Goal: Information Seeking & Learning: Get advice/opinions

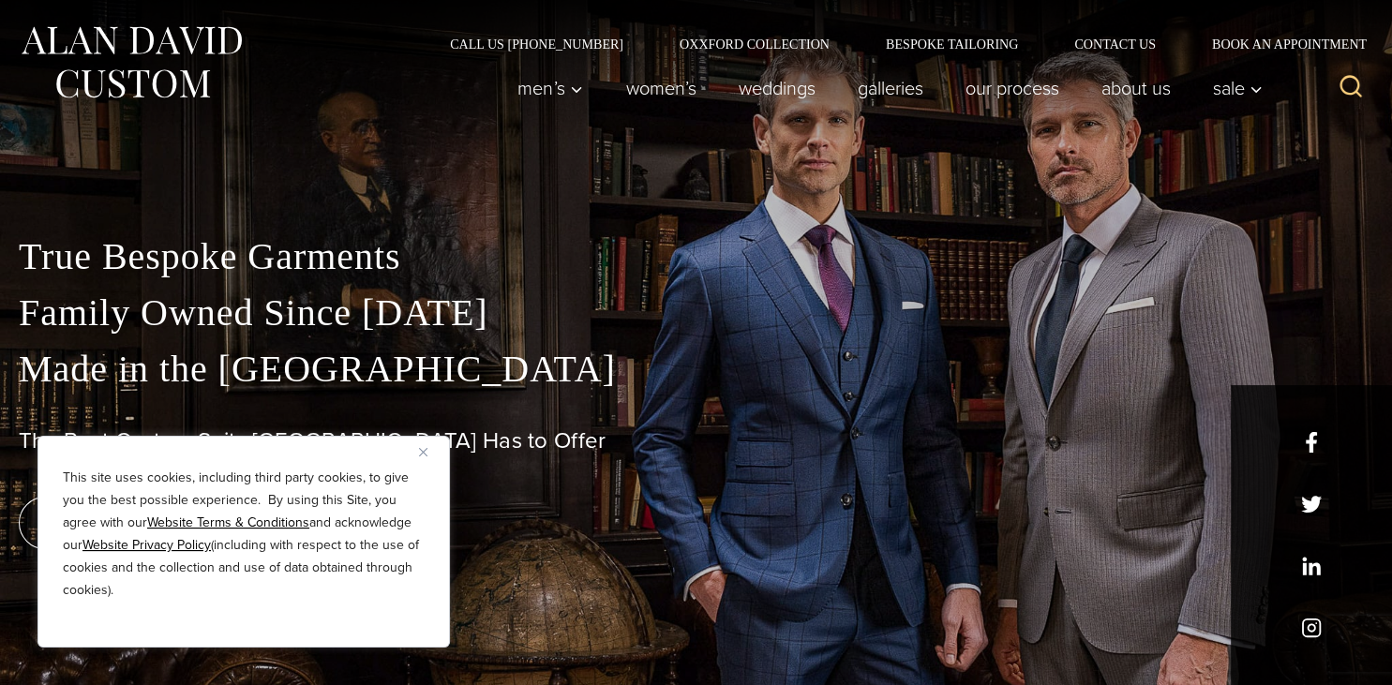
click at [432, 448] on button "Close" at bounding box center [430, 452] width 23 height 23
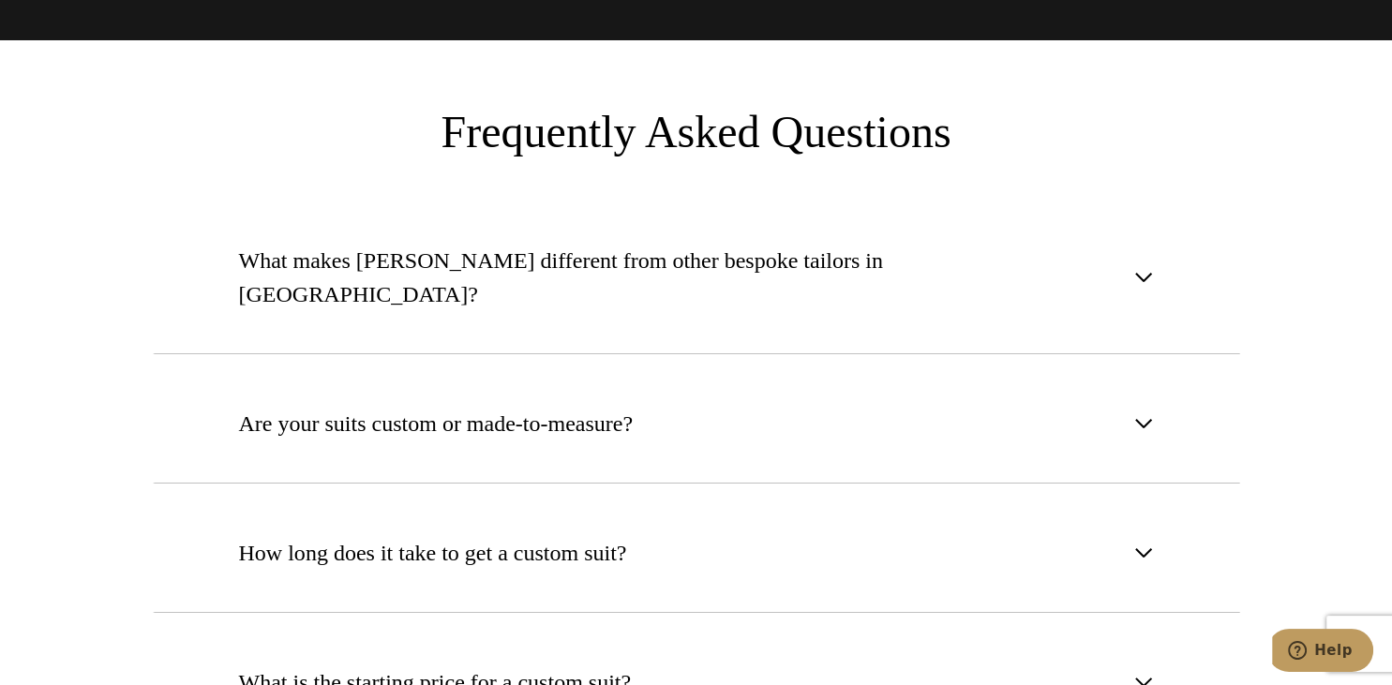
scroll to position [6832, 0]
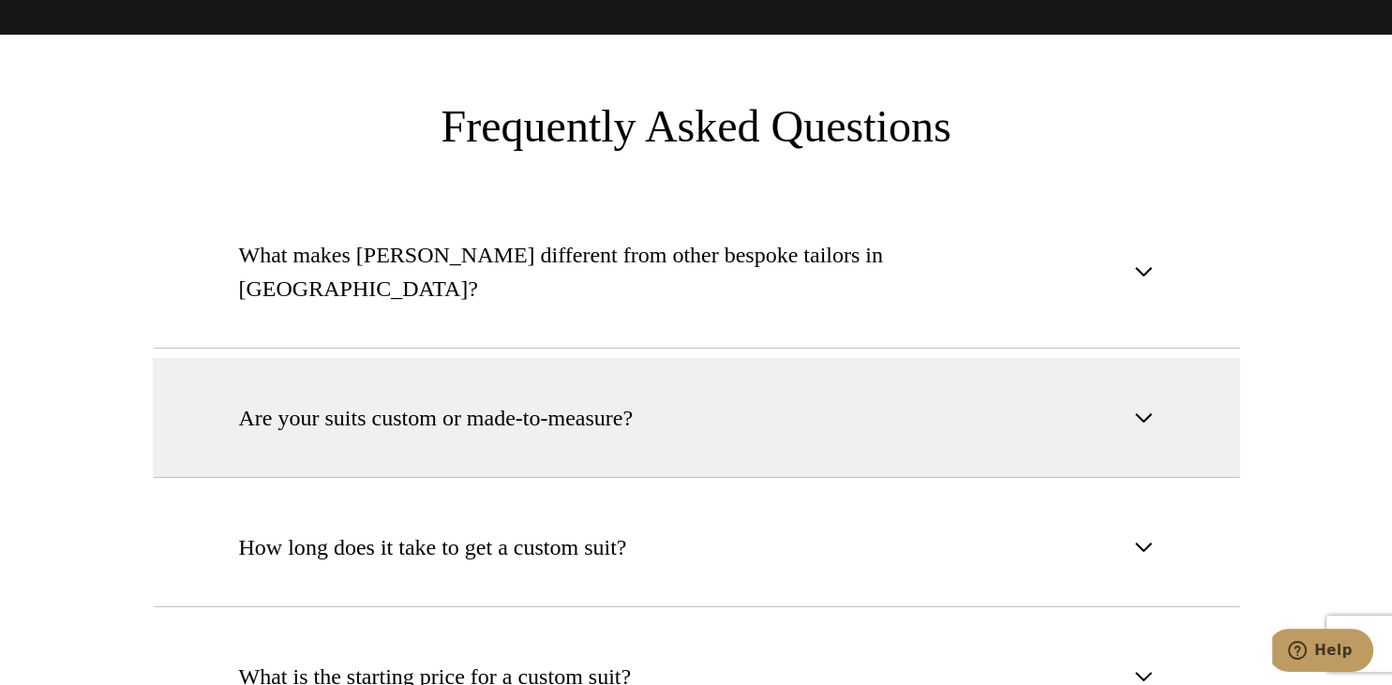
click at [660, 358] on button "Are your suits custom or made-to-measure?" at bounding box center [697, 418] width 1088 height 120
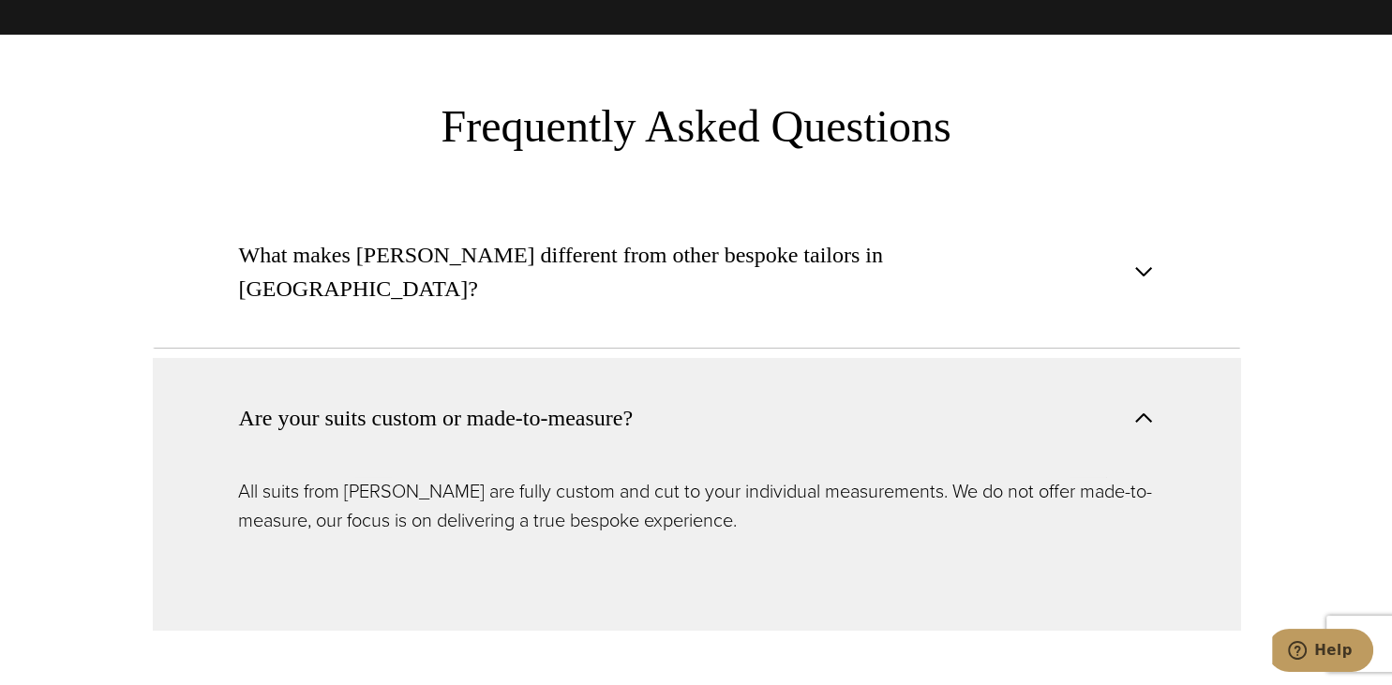
click at [1148, 407] on span "button" at bounding box center [1144, 418] width 23 height 23
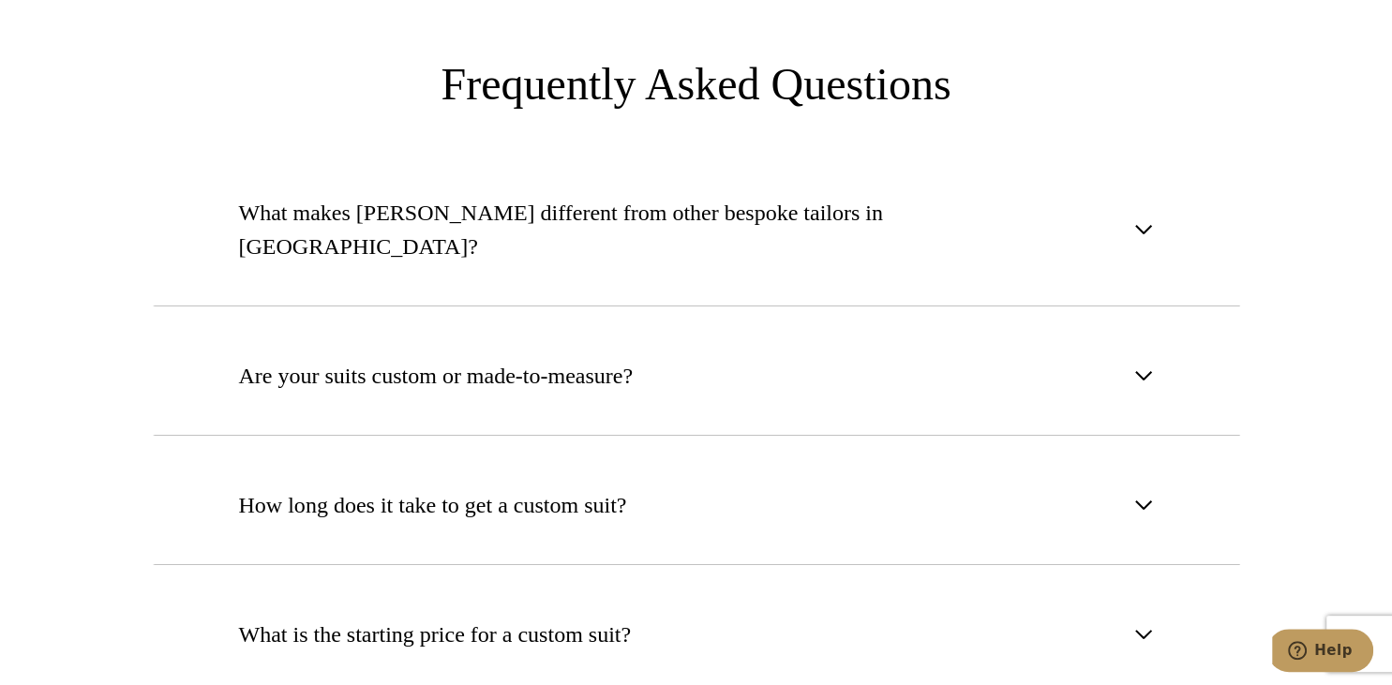
scroll to position [6931, 0]
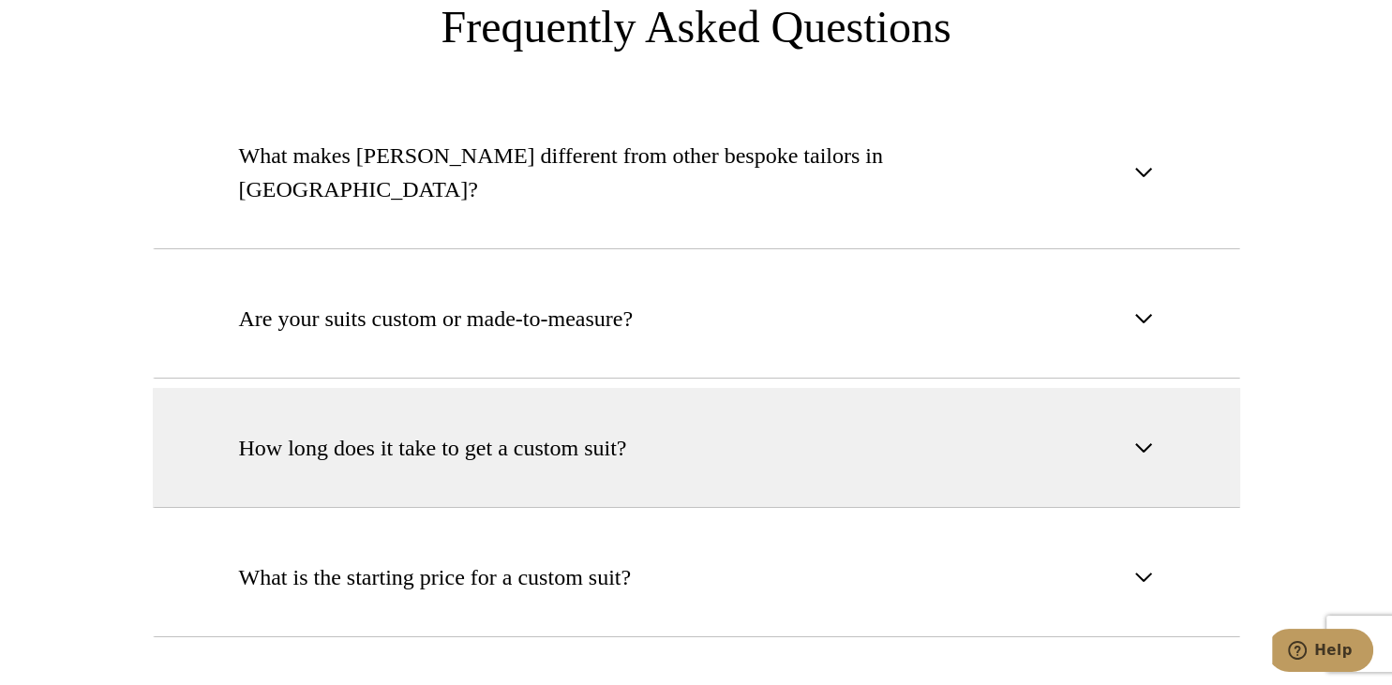
click at [1150, 437] on span "button" at bounding box center [1144, 448] width 23 height 23
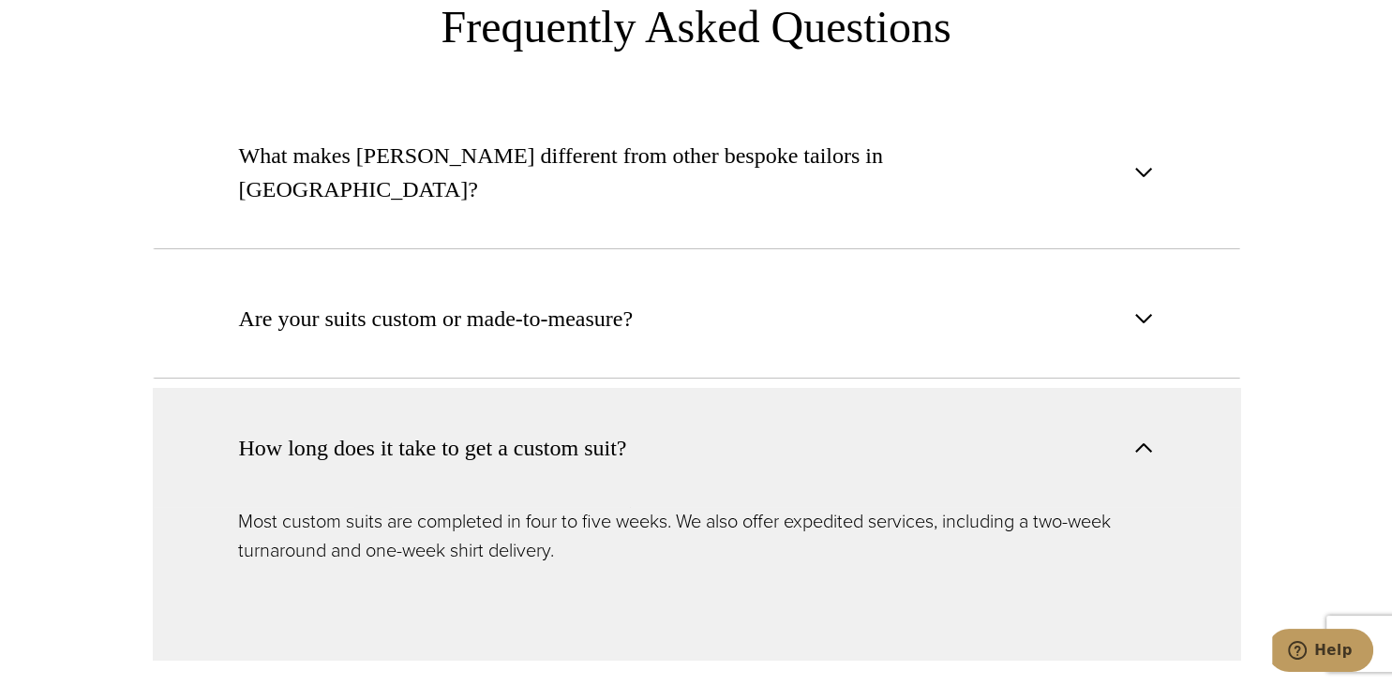
click at [1144, 437] on span "button" at bounding box center [1144, 448] width 23 height 23
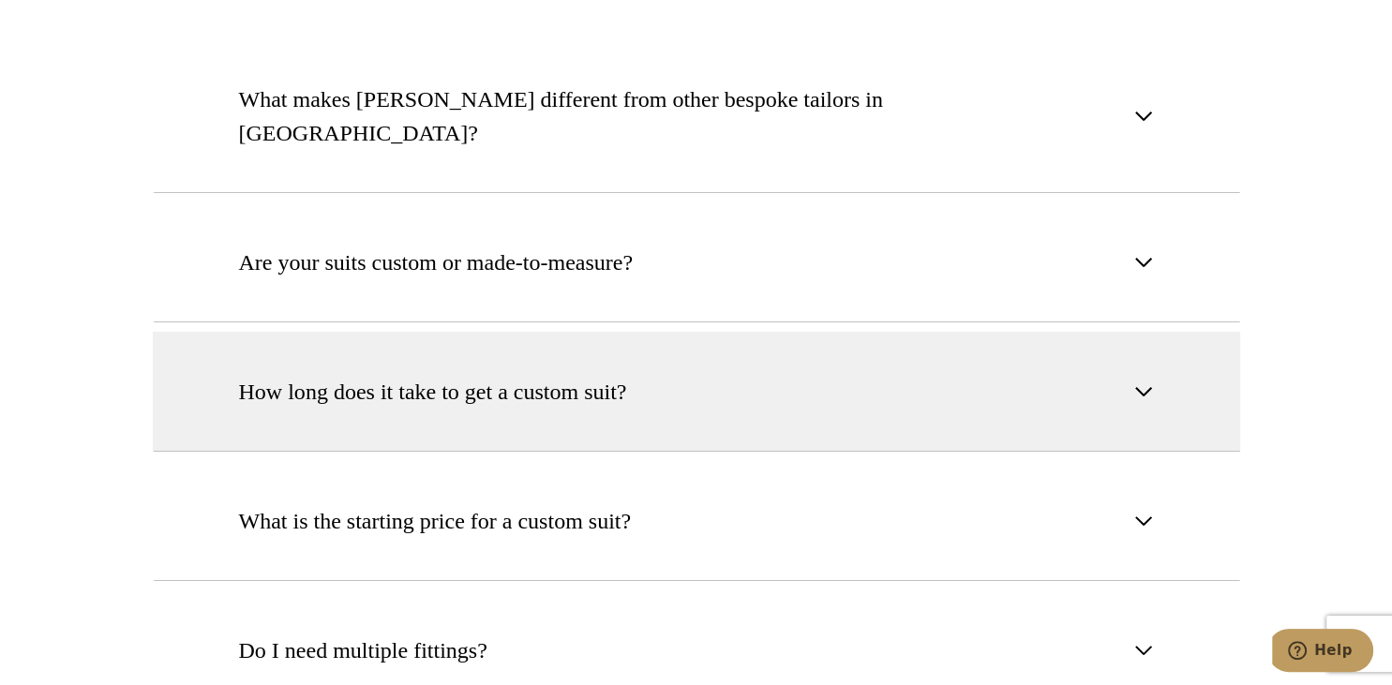
scroll to position [7029, 0]
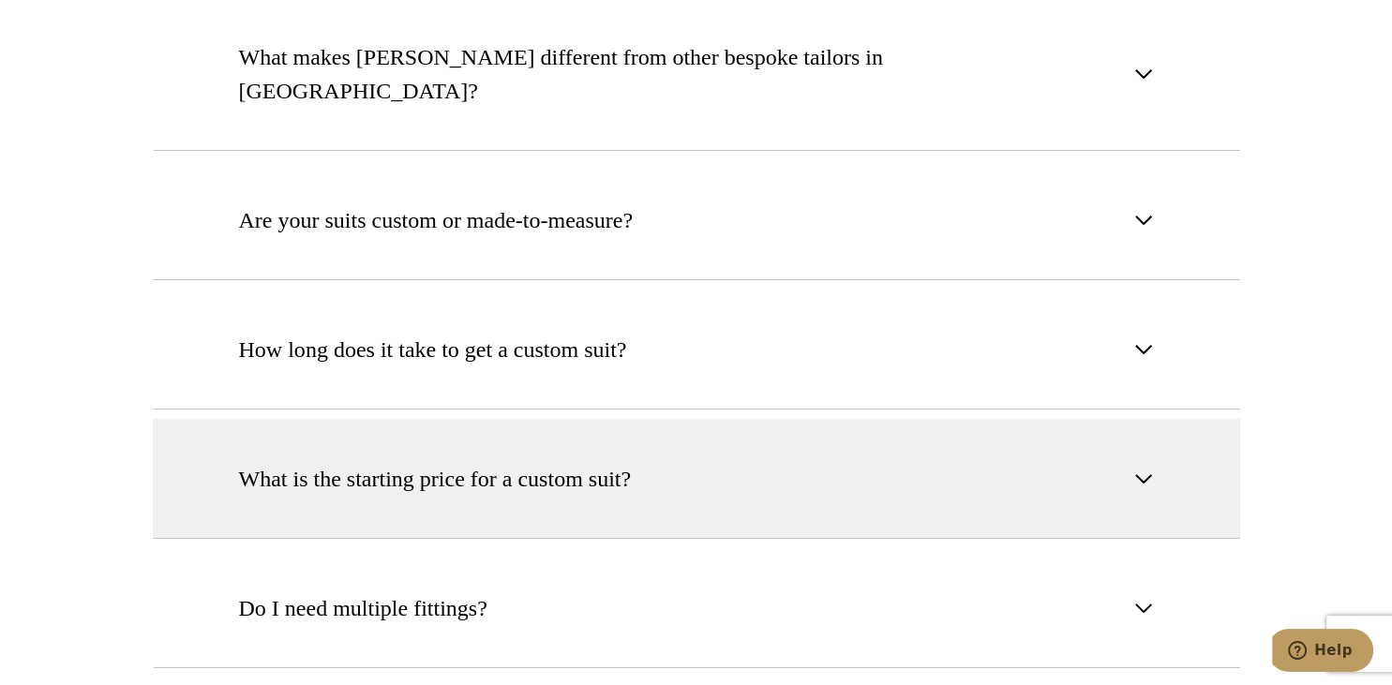
click at [1139, 468] on span "button" at bounding box center [1144, 479] width 23 height 23
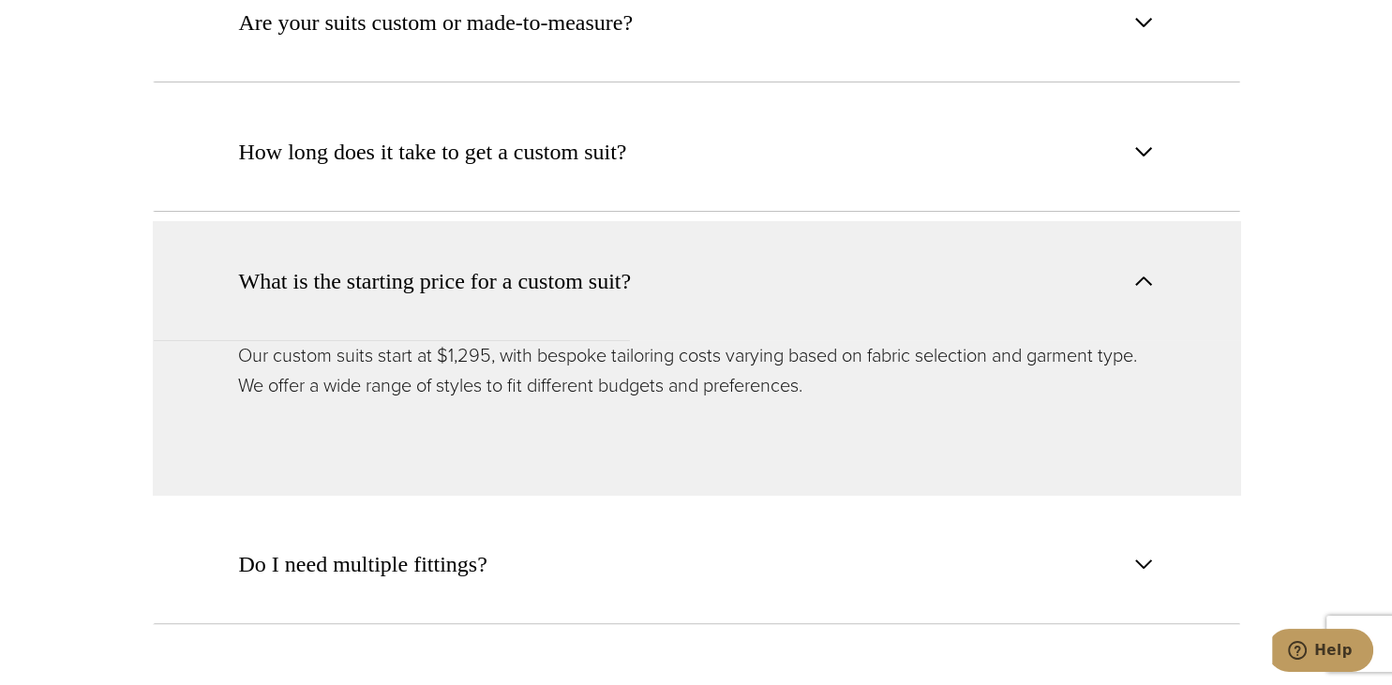
scroll to position [7327, 0]
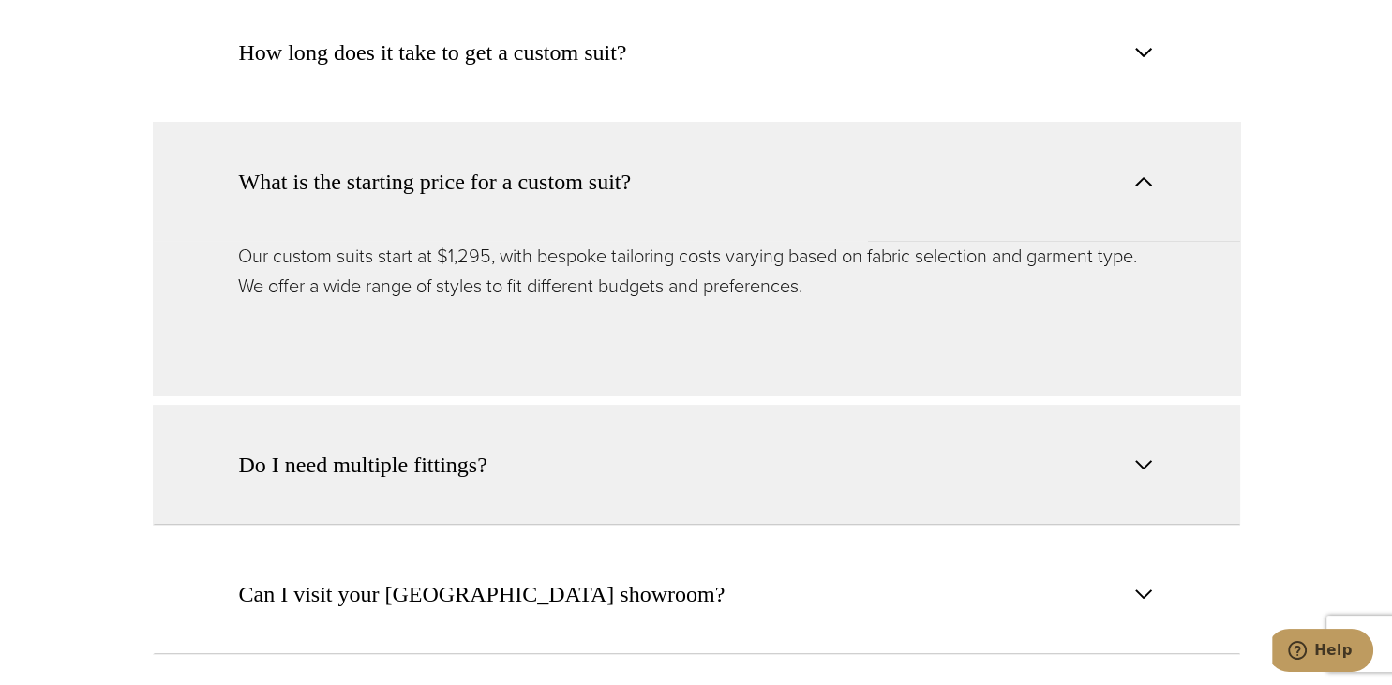
click at [1131, 405] on button "Do I need multiple fittings?" at bounding box center [697, 465] width 1088 height 120
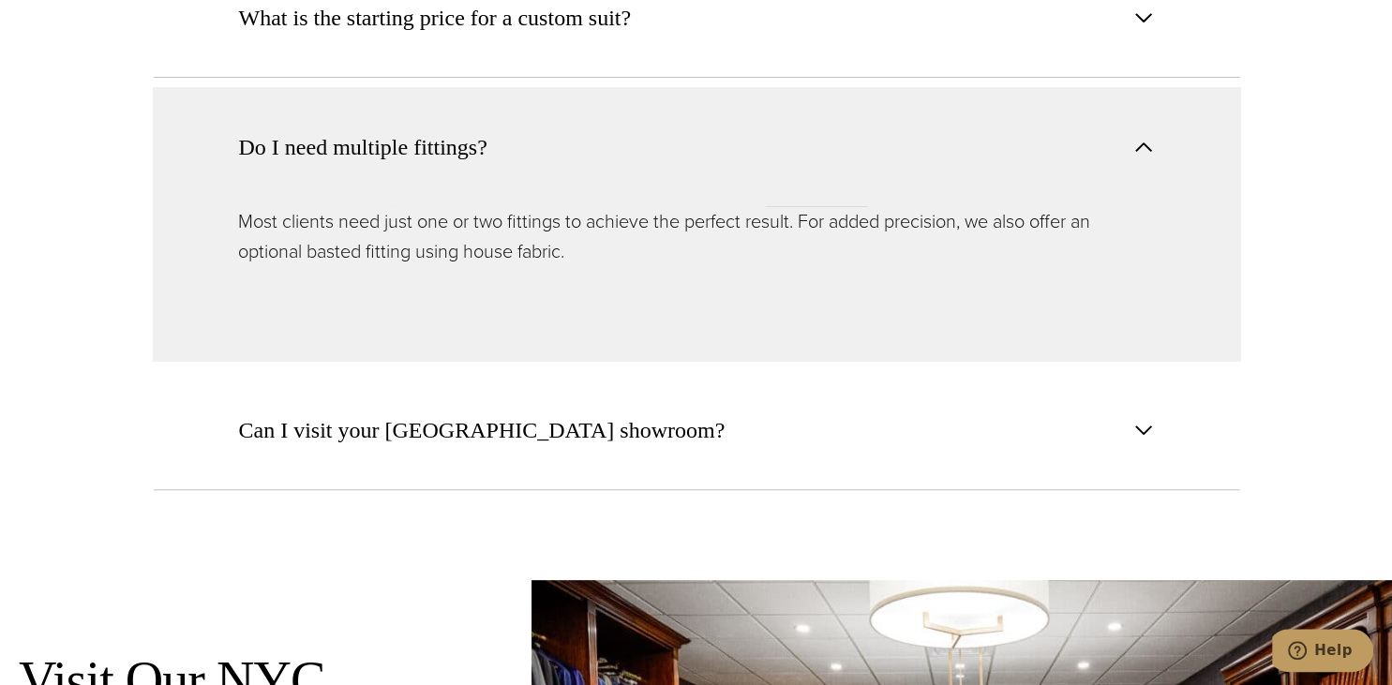
scroll to position [7525, 0]
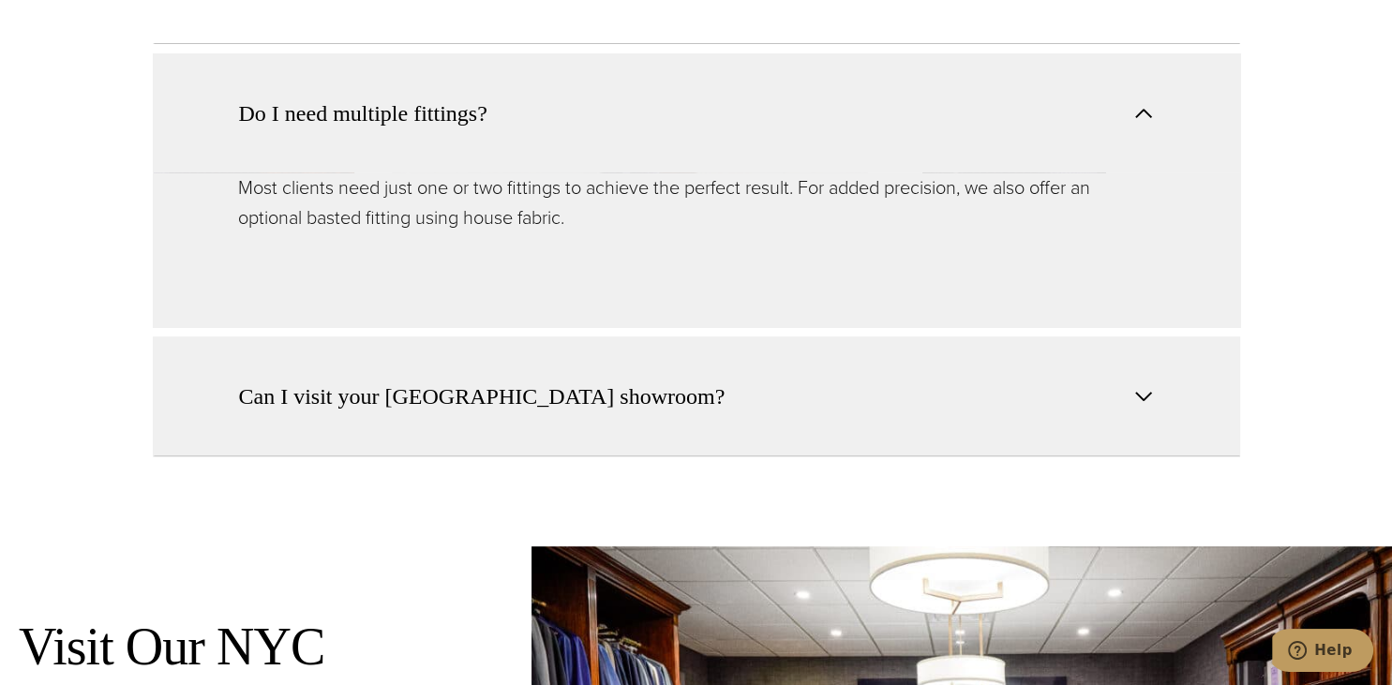
click at [1131, 337] on button "Can I visit your NYC showroom?" at bounding box center [697, 397] width 1088 height 120
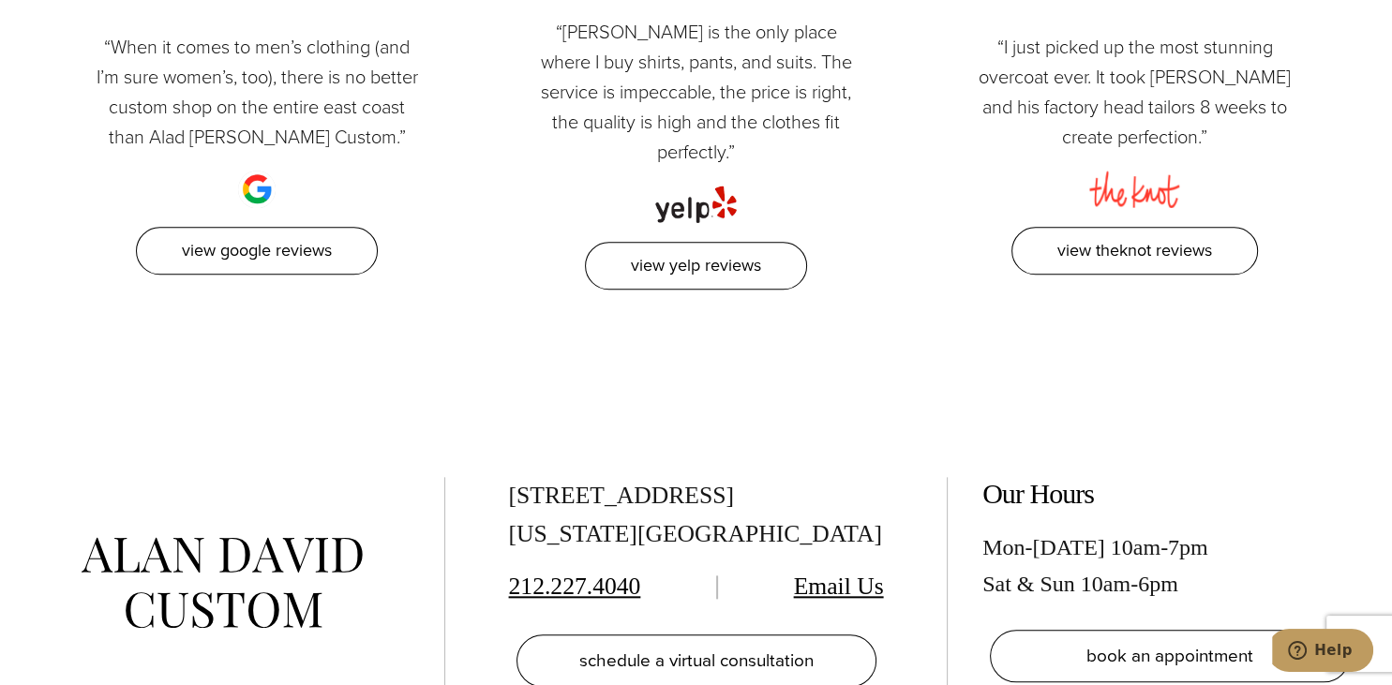
scroll to position [8911, 0]
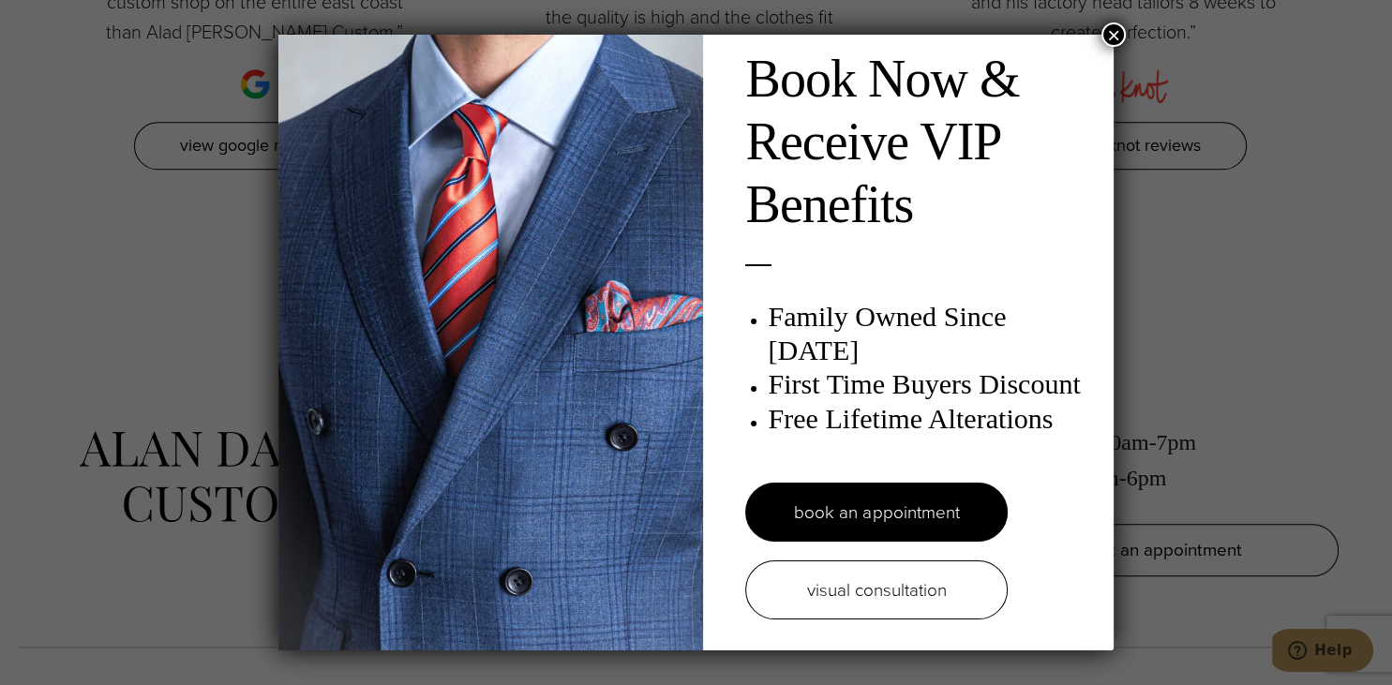
click at [1116, 37] on button "×" at bounding box center [1114, 35] width 24 height 24
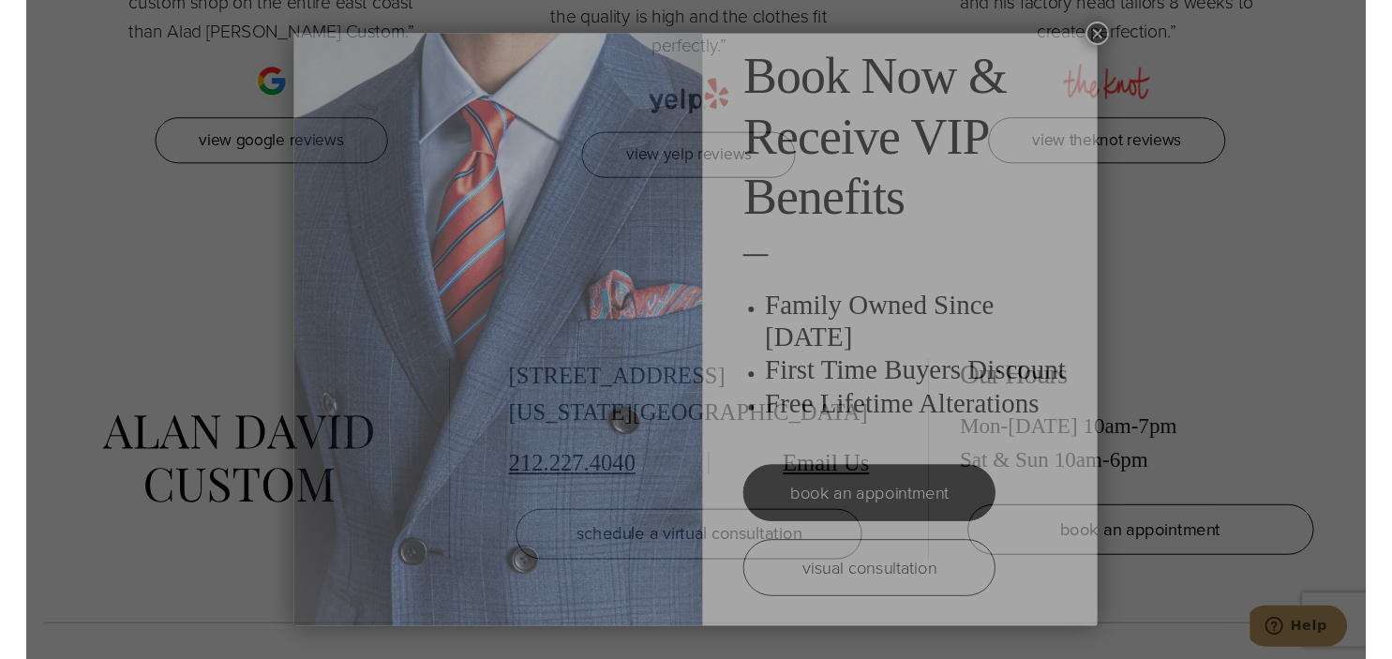
scroll to position [7354, 0]
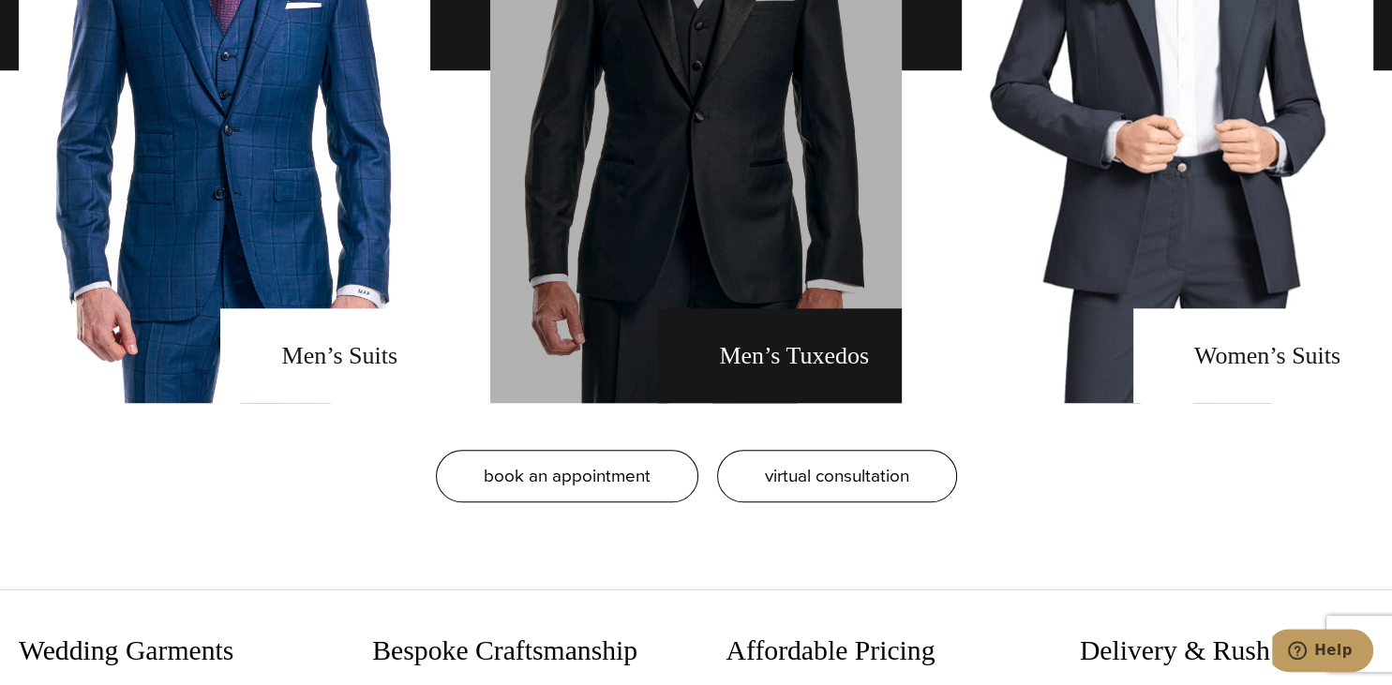
scroll to position [1584, 0]
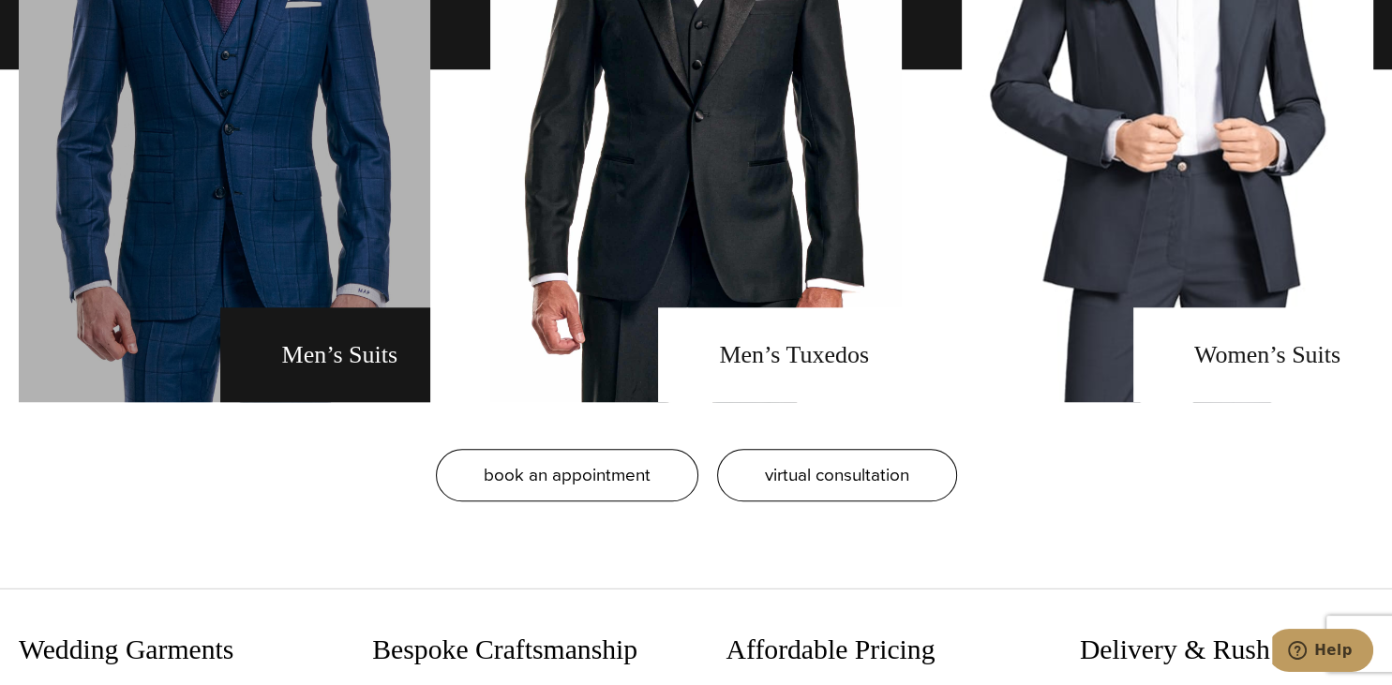
click at [313, 265] on link "men's suits" at bounding box center [225, 70] width 412 height 666
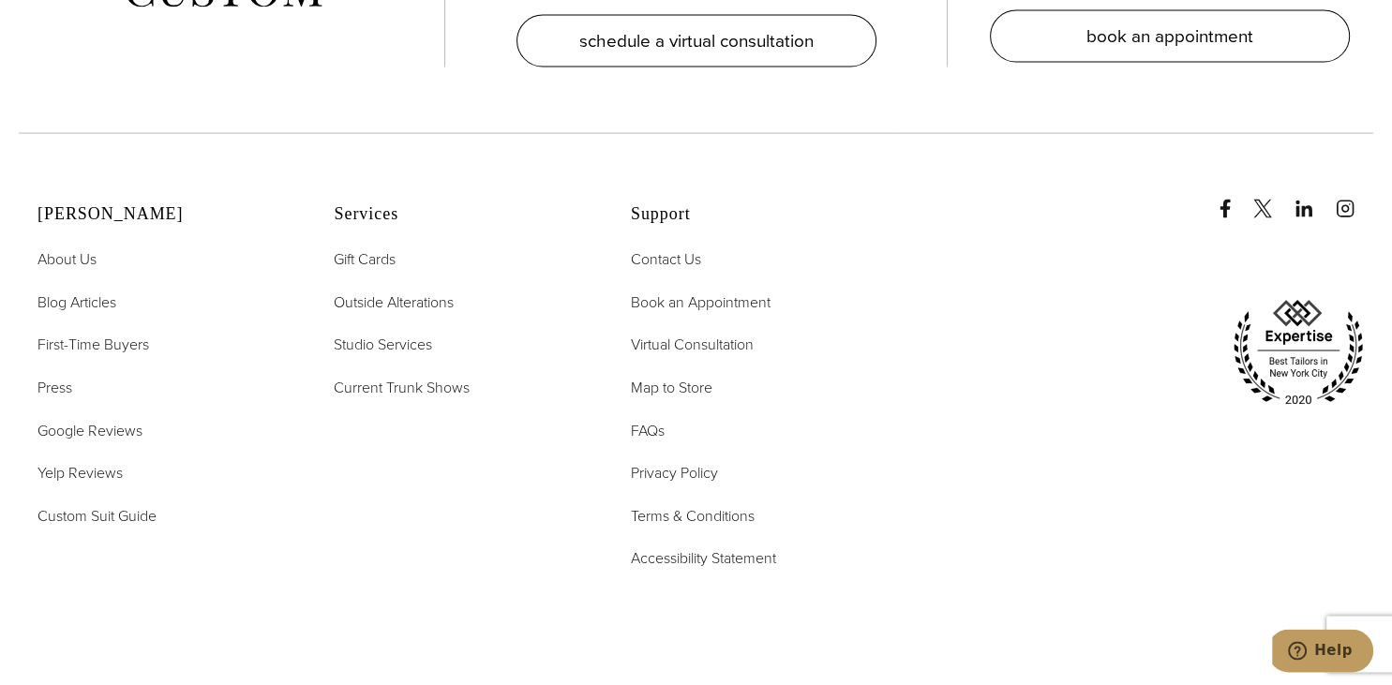
scroll to position [10892, 0]
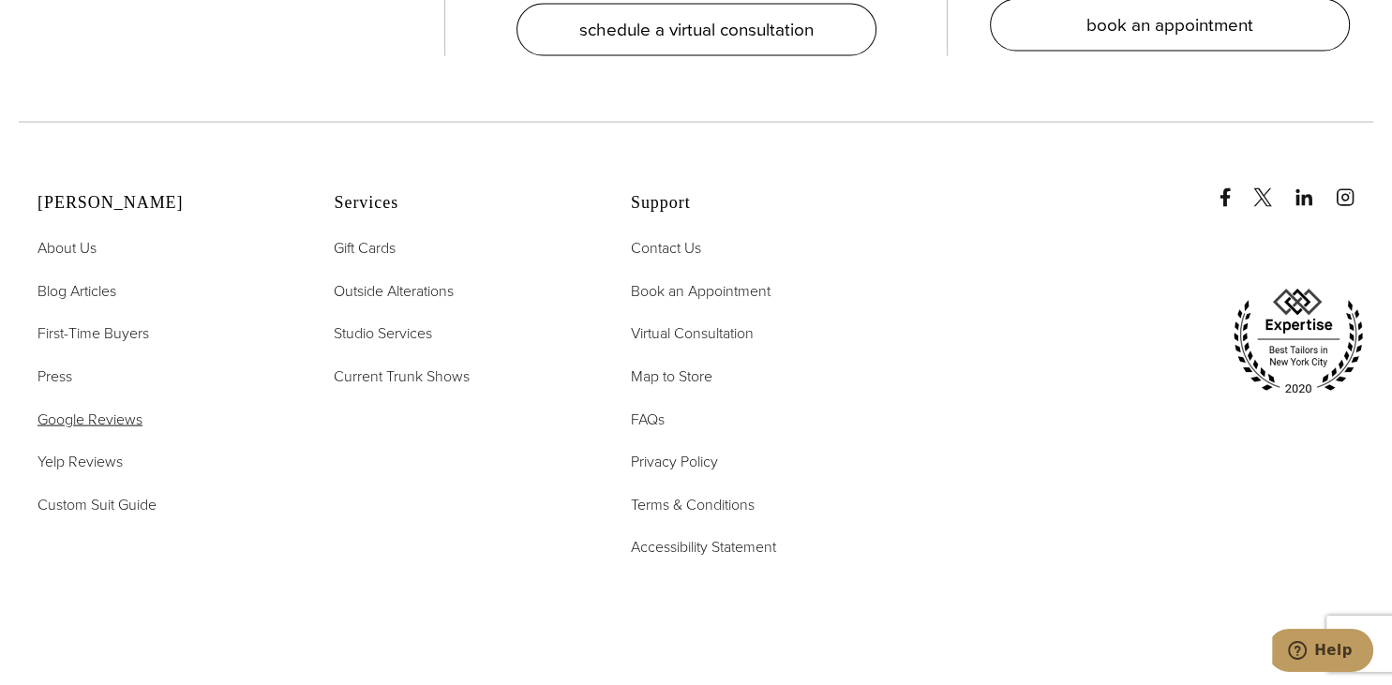
click at [92, 409] on span "Google Reviews" at bounding box center [90, 420] width 105 height 22
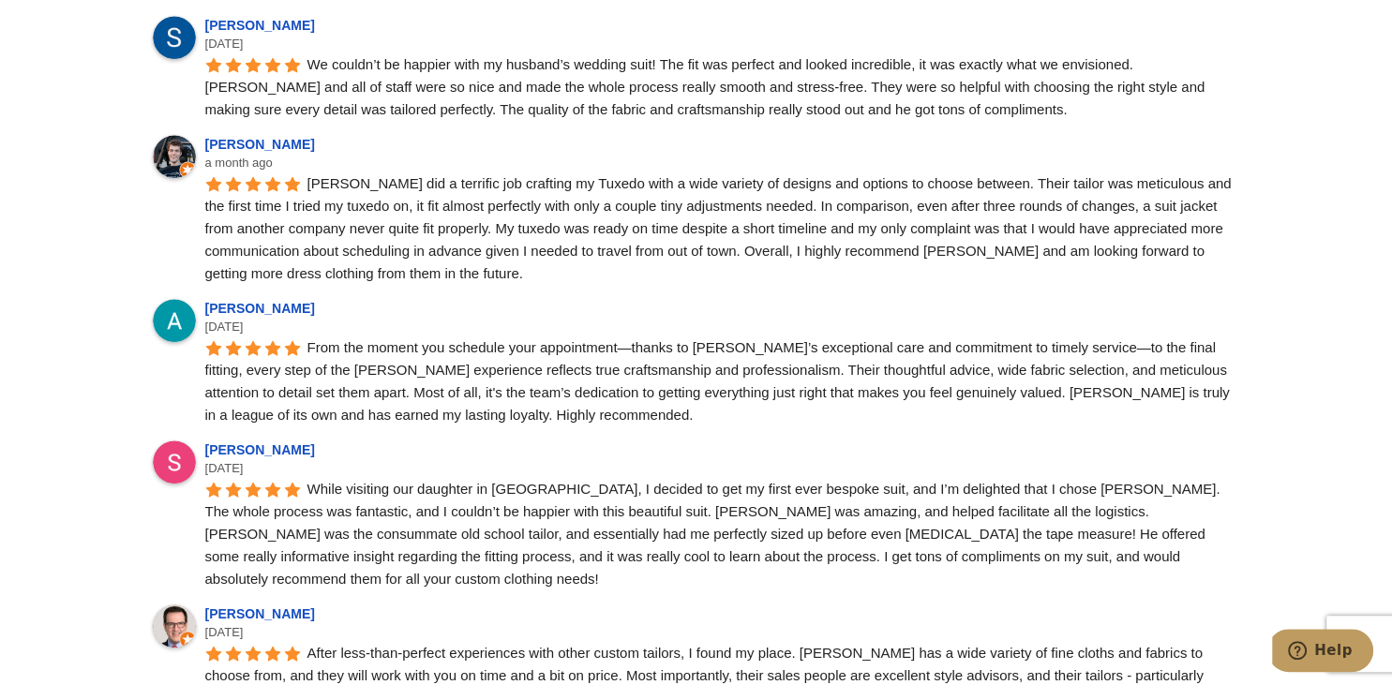
scroll to position [1386, 0]
